Goal: Information Seeking & Learning: Learn about a topic

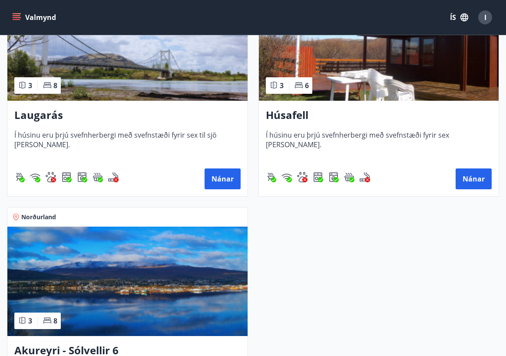
scroll to position [174, 0]
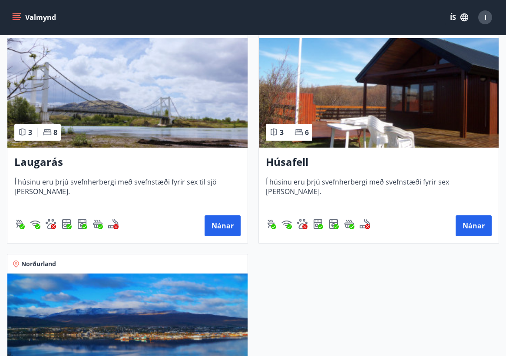
click at [434, 90] on img at bounding box center [379, 93] width 240 height 110
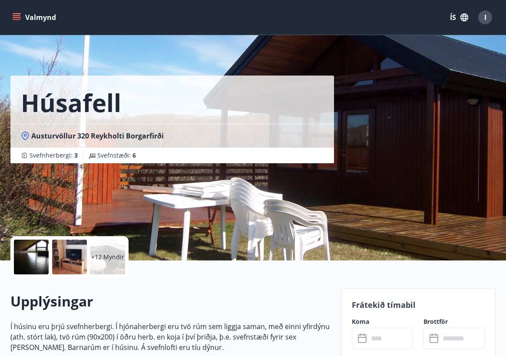
click at [42, 261] on div at bounding box center [31, 257] width 35 height 35
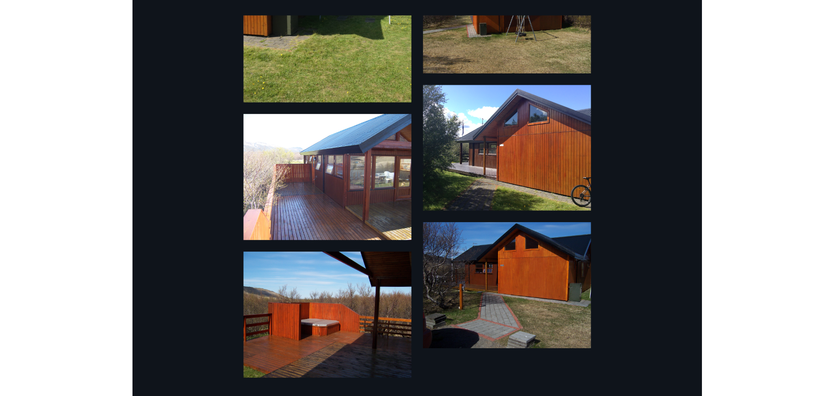
scroll to position [712, 0]
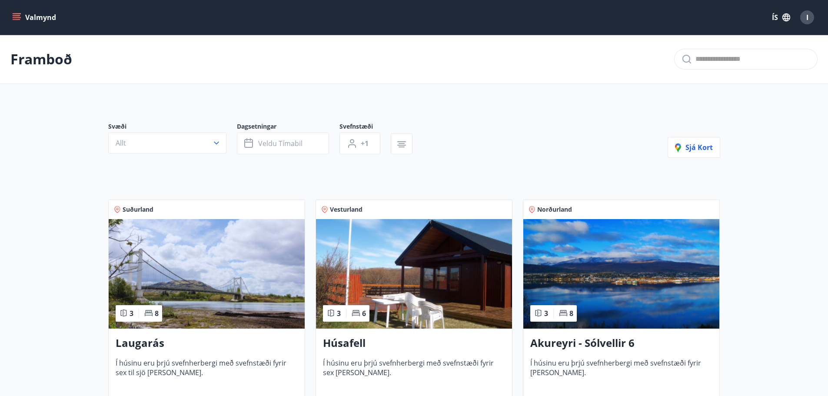
click at [242, 238] on img at bounding box center [207, 274] width 196 height 110
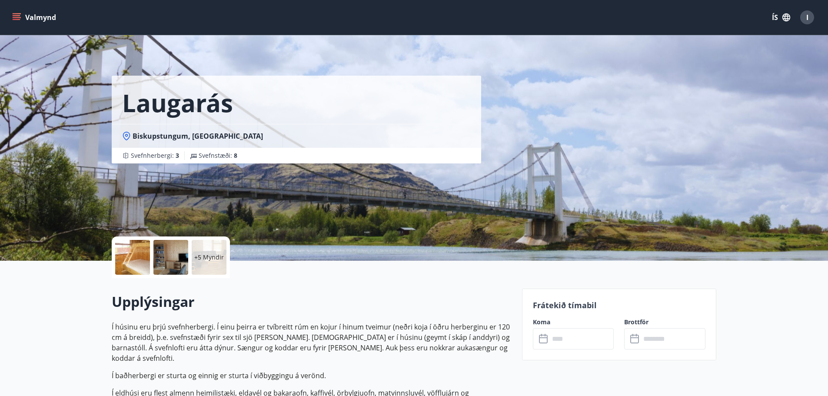
click at [199, 254] on p "+5 Myndir" at bounding box center [209, 257] width 30 height 9
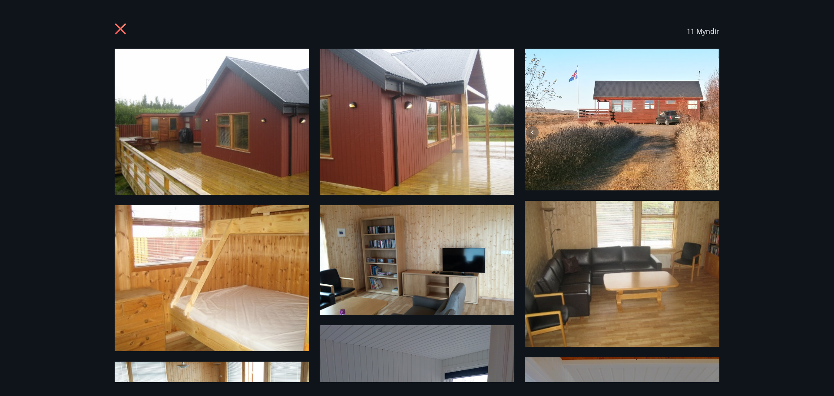
click at [233, 83] on img at bounding box center [212, 122] width 195 height 146
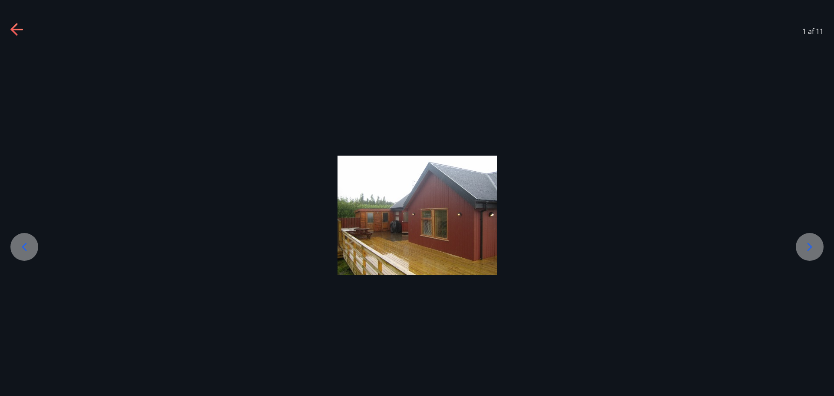
click at [506, 242] on div at bounding box center [810, 247] width 28 height 28
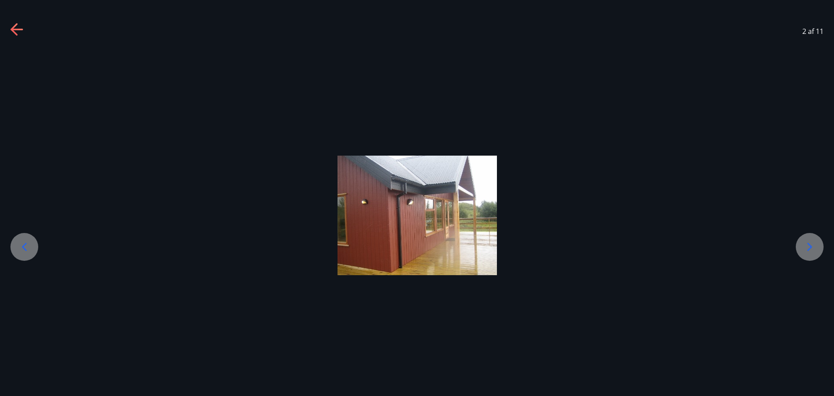
click at [506, 242] on div at bounding box center [810, 247] width 28 height 28
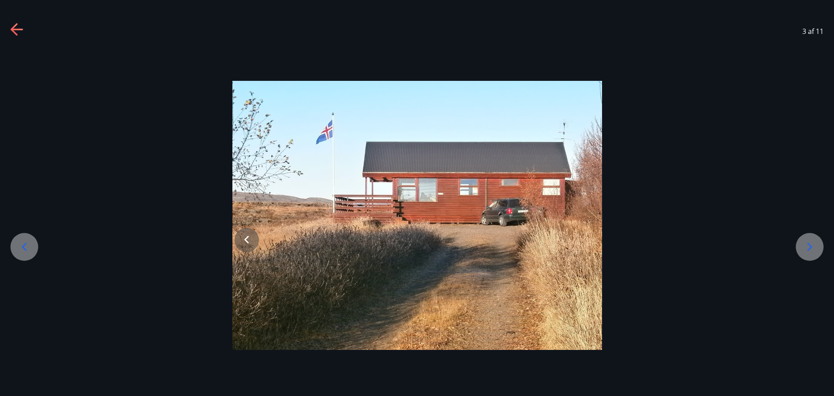
click at [506, 250] on icon at bounding box center [810, 247] width 14 height 14
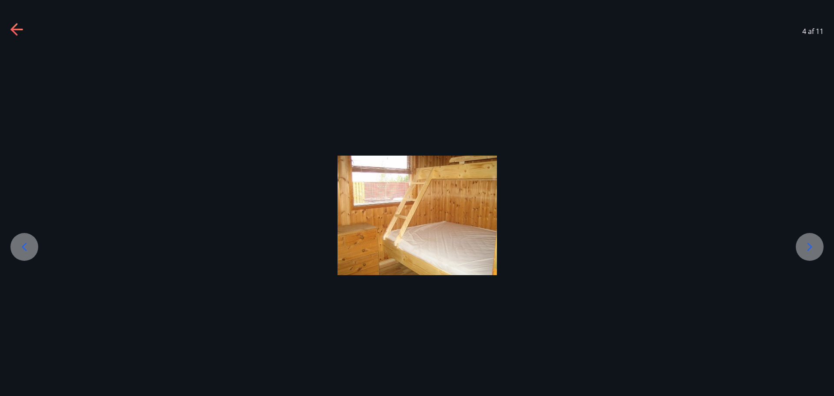
click at [506, 250] on icon at bounding box center [810, 246] width 5 height 8
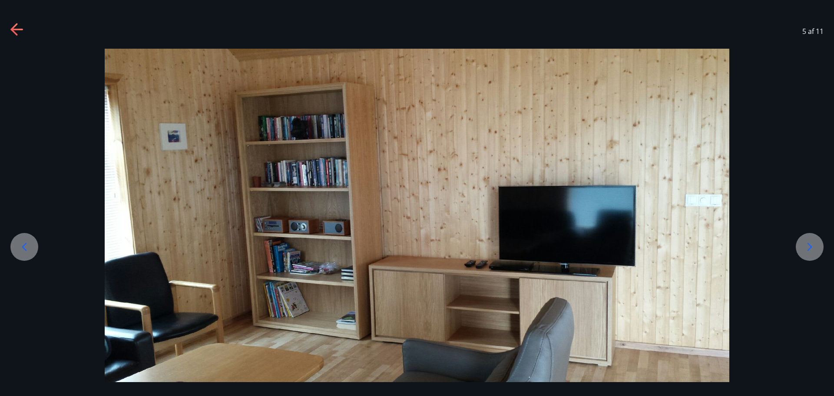
click at [506, 250] on icon at bounding box center [810, 246] width 5 height 8
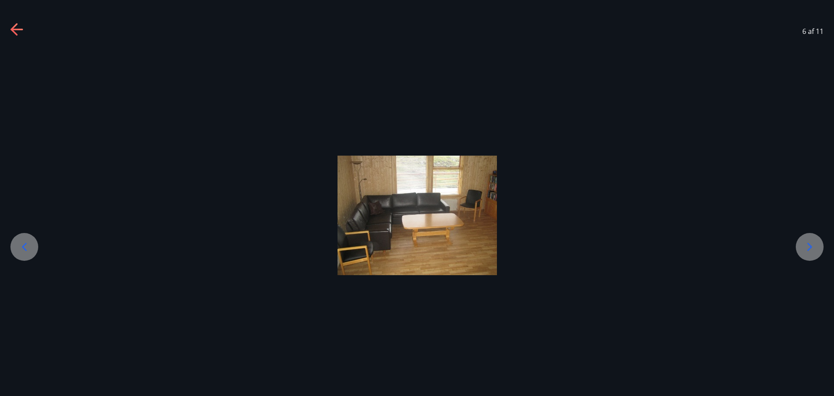
click at [506, 250] on icon at bounding box center [810, 246] width 5 height 8
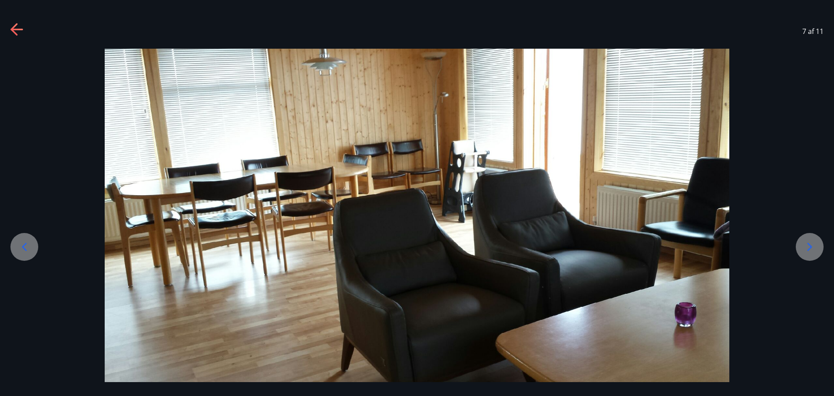
click at [506, 250] on icon at bounding box center [810, 246] width 5 height 8
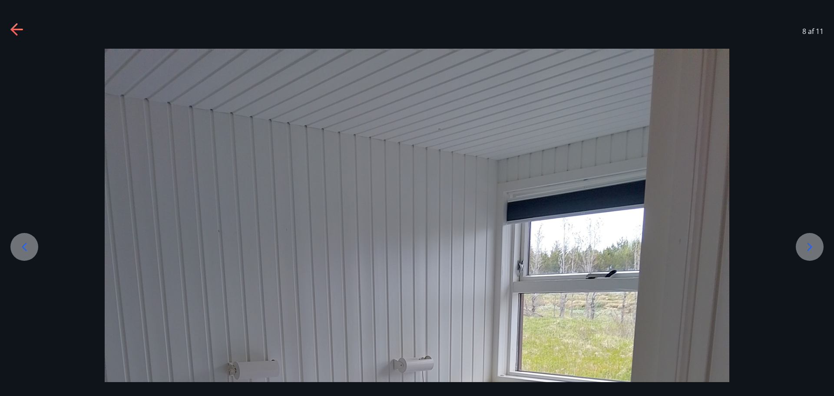
click at [506, 250] on icon at bounding box center [810, 246] width 5 height 8
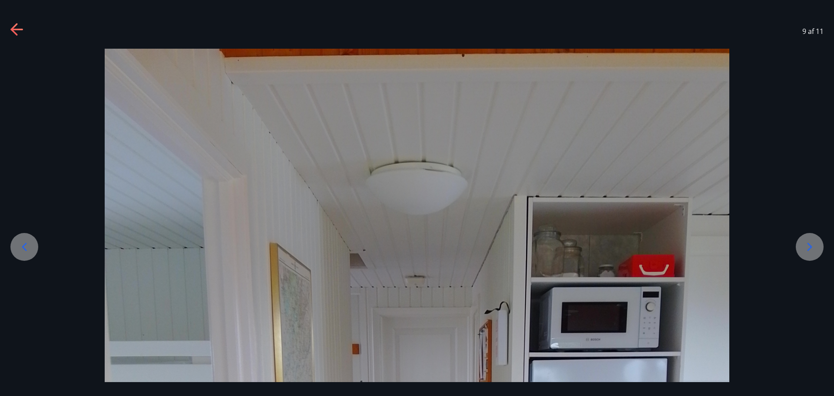
click at [506, 250] on icon at bounding box center [810, 246] width 5 height 8
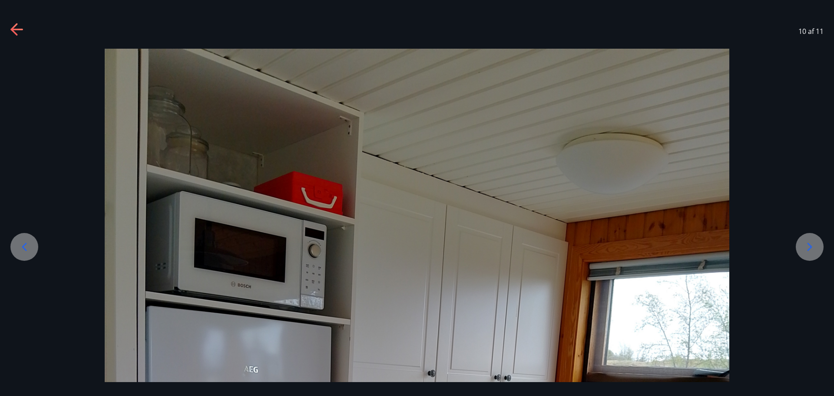
click at [506, 250] on icon at bounding box center [810, 246] width 5 height 8
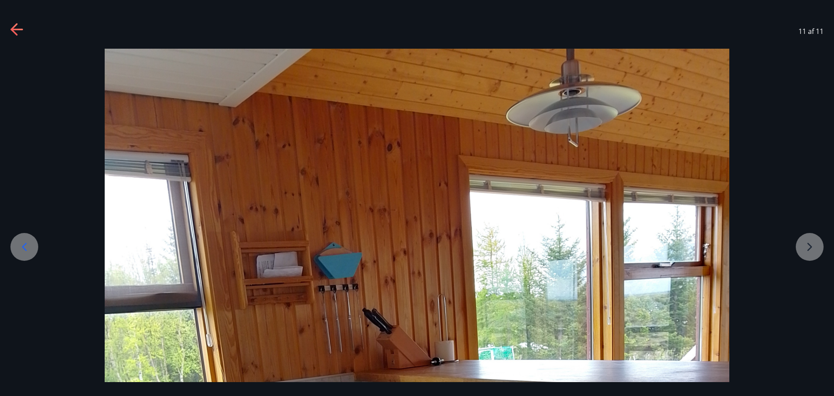
click at [19, 243] on icon at bounding box center [24, 247] width 14 height 14
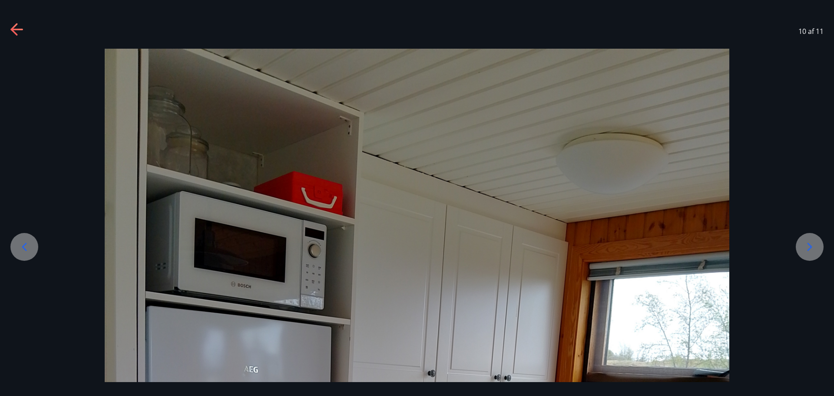
click at [19, 243] on icon at bounding box center [24, 247] width 14 height 14
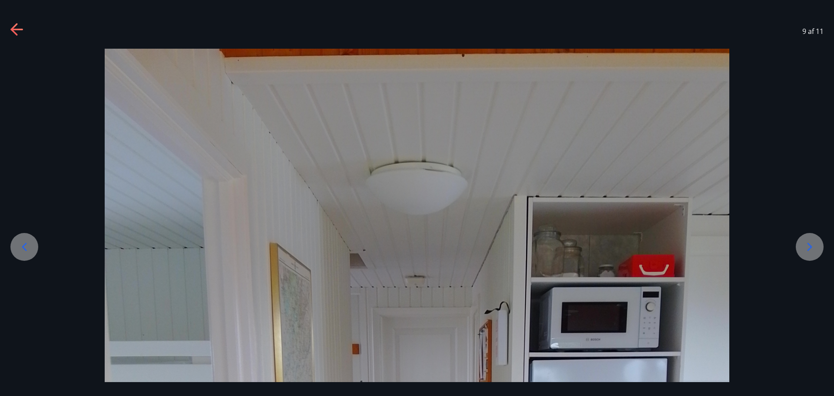
click at [19, 243] on icon at bounding box center [24, 247] width 14 height 14
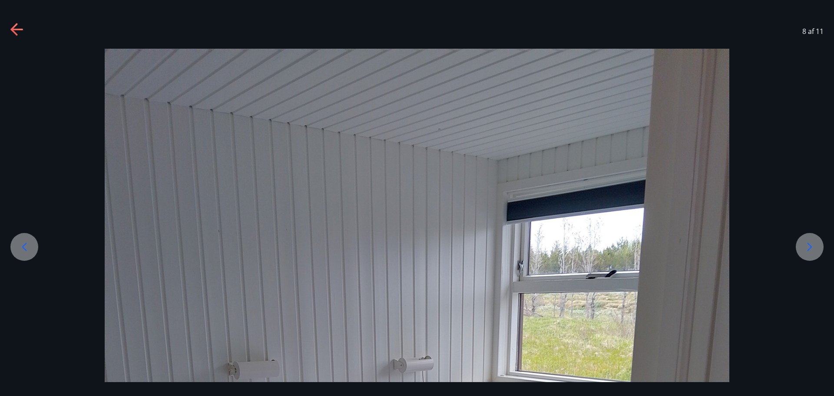
click at [19, 243] on icon at bounding box center [24, 247] width 14 height 14
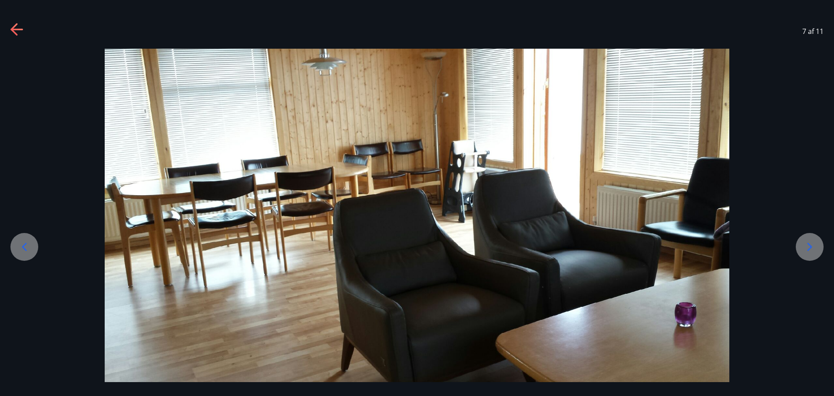
click at [19, 243] on icon at bounding box center [24, 247] width 14 height 14
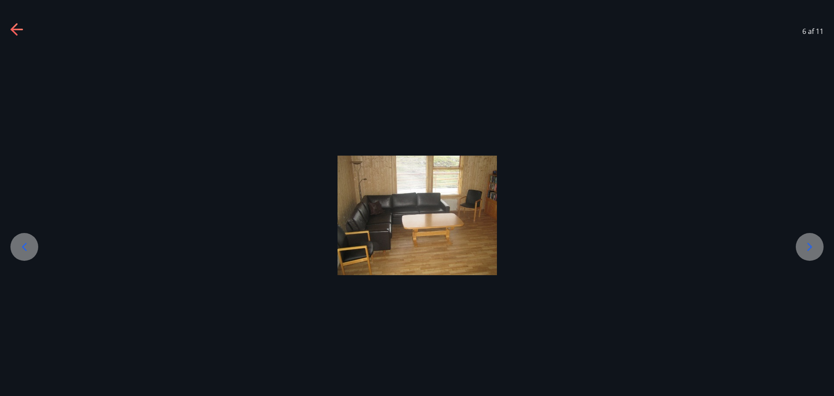
click at [19, 243] on icon at bounding box center [24, 247] width 14 height 14
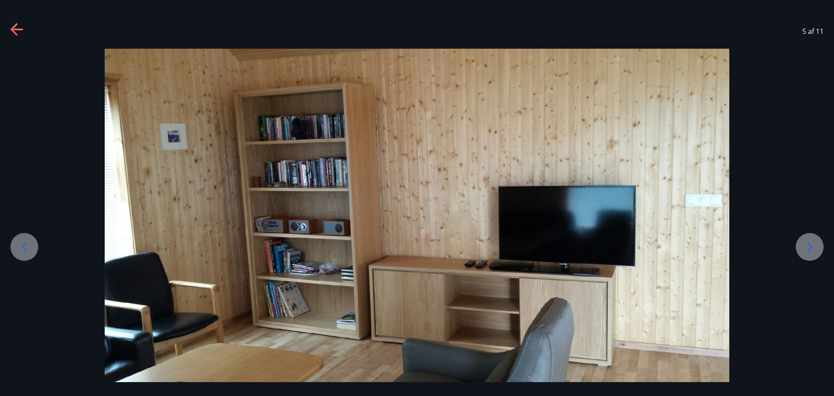
click at [19, 243] on icon at bounding box center [24, 247] width 14 height 14
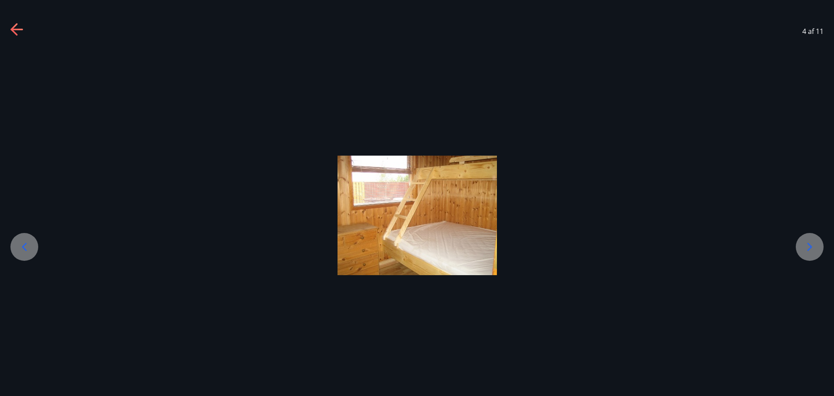
click at [19, 243] on icon at bounding box center [24, 247] width 14 height 14
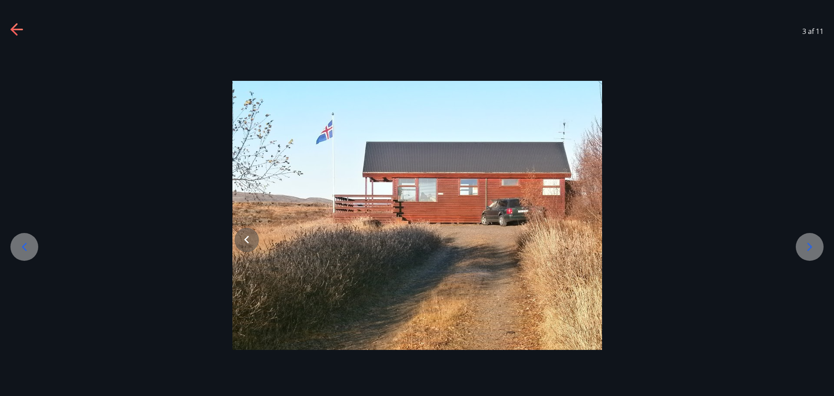
drag, startPoint x: 283, startPoint y: 143, endPoint x: 16, endPoint y: 247, distance: 286.7
click at [16, 247] on div at bounding box center [24, 247] width 28 height 28
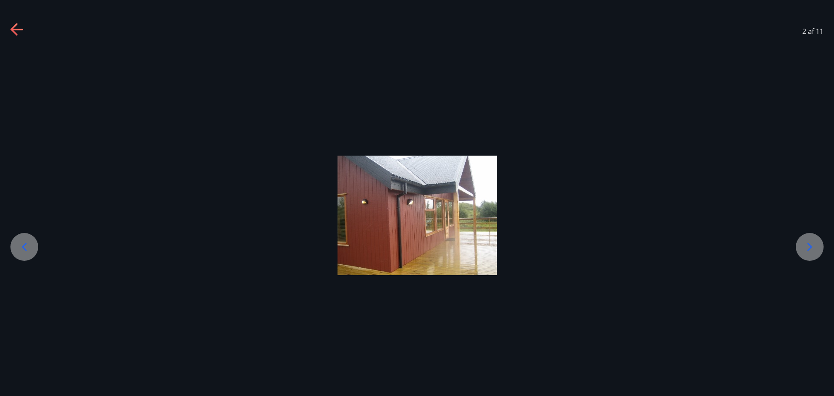
click at [16, 247] on div at bounding box center [24, 247] width 28 height 28
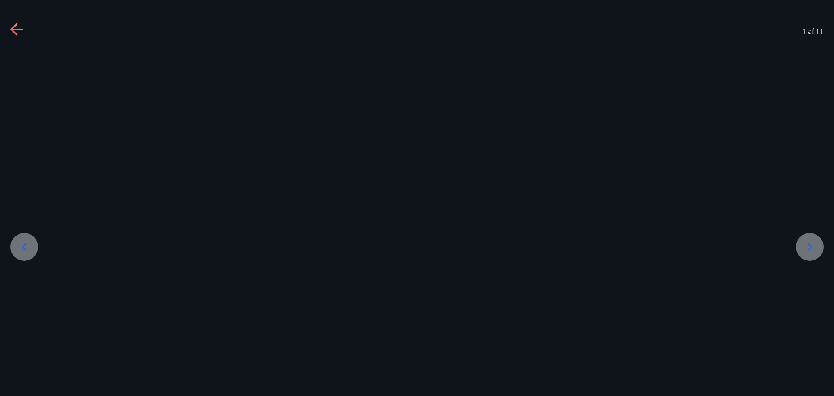
click at [16, 247] on div at bounding box center [24, 247] width 28 height 28
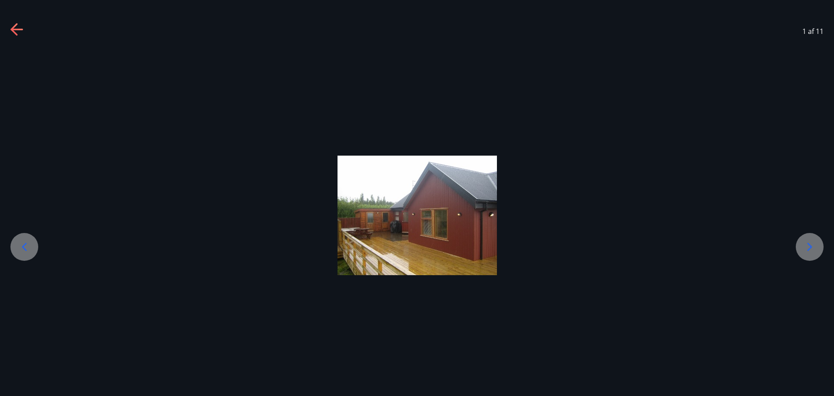
click at [506, 242] on icon at bounding box center [810, 247] width 14 height 14
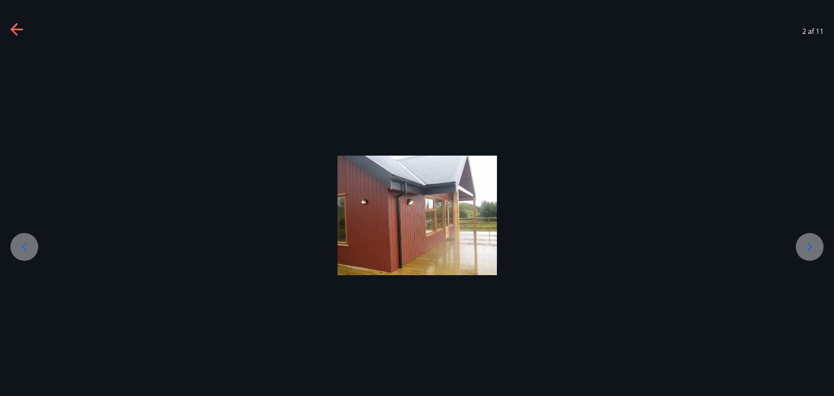
drag, startPoint x: 807, startPoint y: 245, endPoint x: 624, endPoint y: 248, distance: 183.4
click at [506, 245] on icon at bounding box center [810, 247] width 14 height 14
